Goal: Navigation & Orientation: Find specific page/section

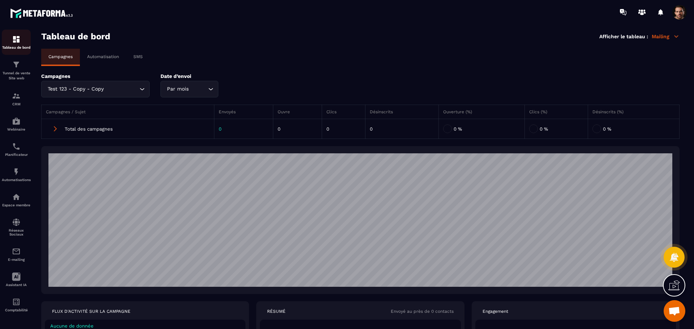
click at [18, 43] on img at bounding box center [16, 39] width 9 height 9
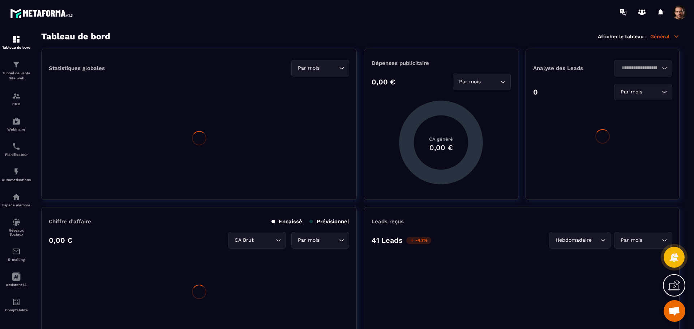
click at [663, 33] on div "Tableau de bord Afficher le tableau : Général" at bounding box center [360, 36] width 638 height 10
click at [662, 33] on div "Tableau de bord Afficher le tableau : Général" at bounding box center [360, 36] width 638 height 10
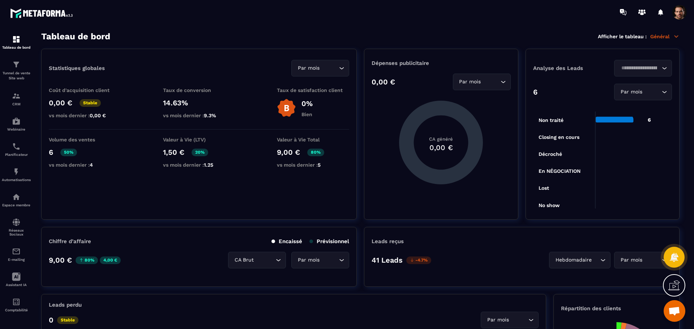
click at [662, 35] on p "Général" at bounding box center [664, 36] width 29 height 7
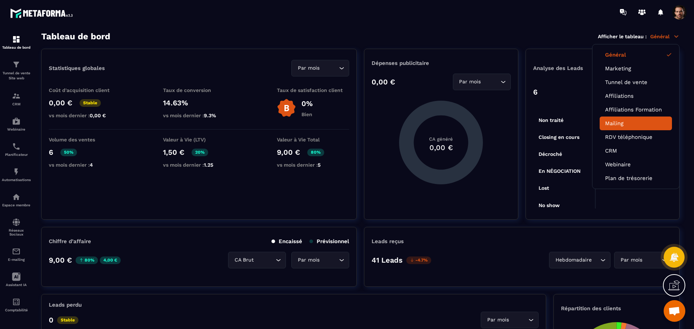
click at [623, 125] on link "Mailing" at bounding box center [635, 123] width 61 height 7
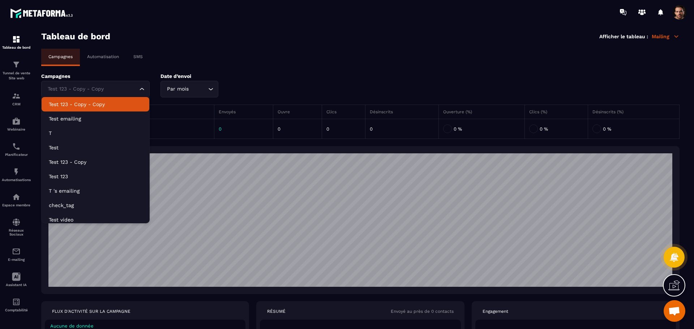
click at [128, 94] on div "Test 123 - Copy - Copy Loading..." at bounding box center [95, 89] width 108 height 17
click at [215, 59] on div "Campagnes Automatisation SMS" at bounding box center [360, 57] width 638 height 17
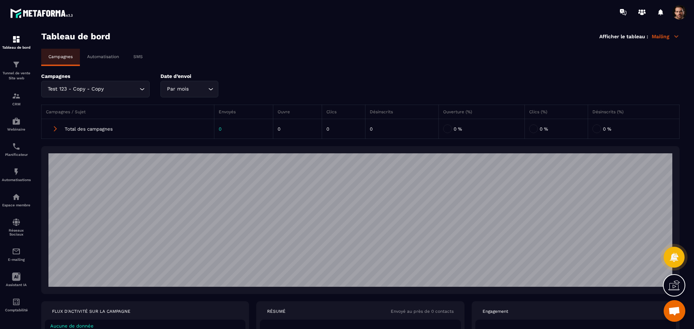
click at [98, 57] on p "Automatisation" at bounding box center [103, 56] width 32 height 5
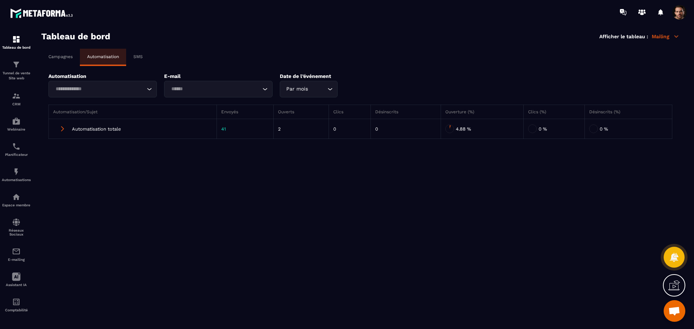
click at [135, 57] on p "SMS" at bounding box center [137, 56] width 9 height 5
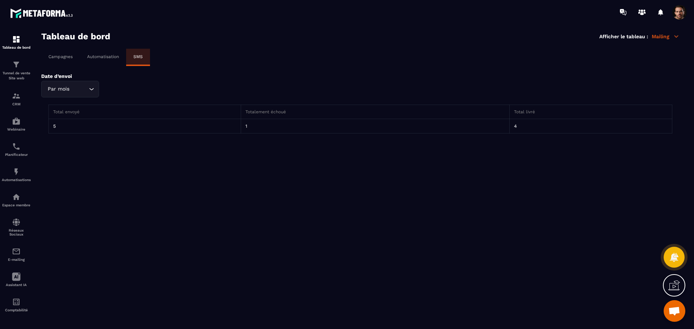
click at [63, 54] on p "Campagnes" at bounding box center [60, 56] width 24 height 5
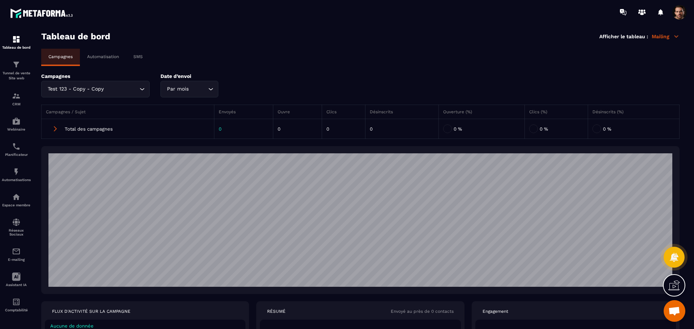
click at [665, 36] on p "Mailing" at bounding box center [665, 36] width 28 height 7
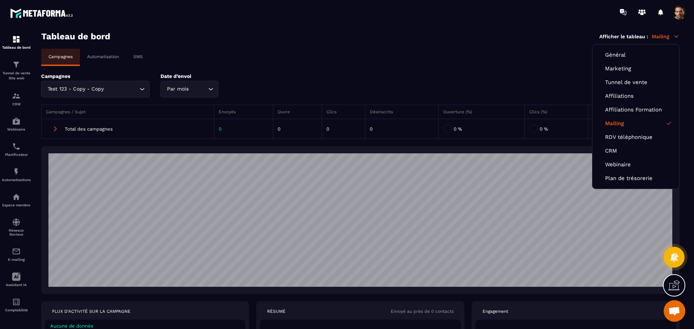
click at [677, 7] on span at bounding box center [679, 12] width 14 height 14
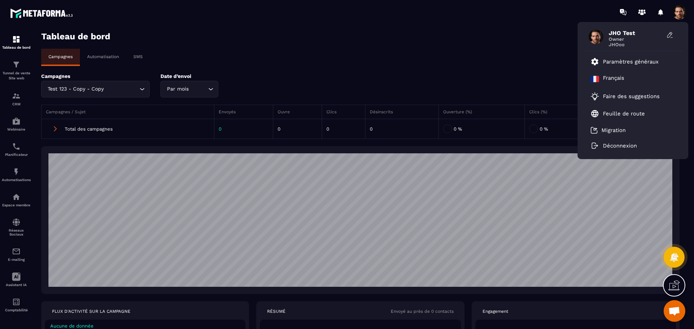
click at [678, 12] on span at bounding box center [679, 12] width 14 height 14
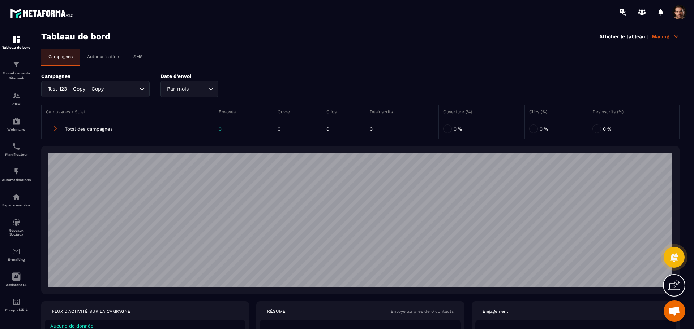
click at [678, 12] on span at bounding box center [679, 12] width 14 height 14
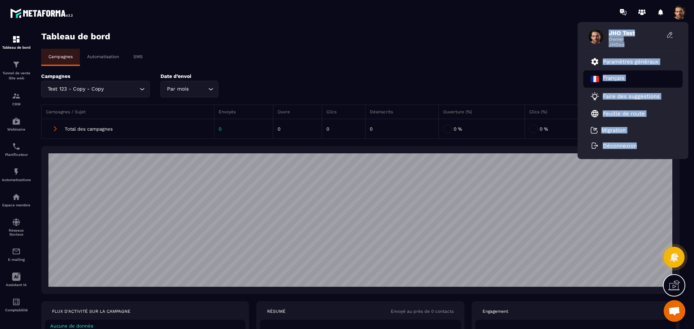
click at [636, 77] on div "Français" at bounding box center [632, 78] width 99 height 17
